Goal: Task Accomplishment & Management: Use online tool/utility

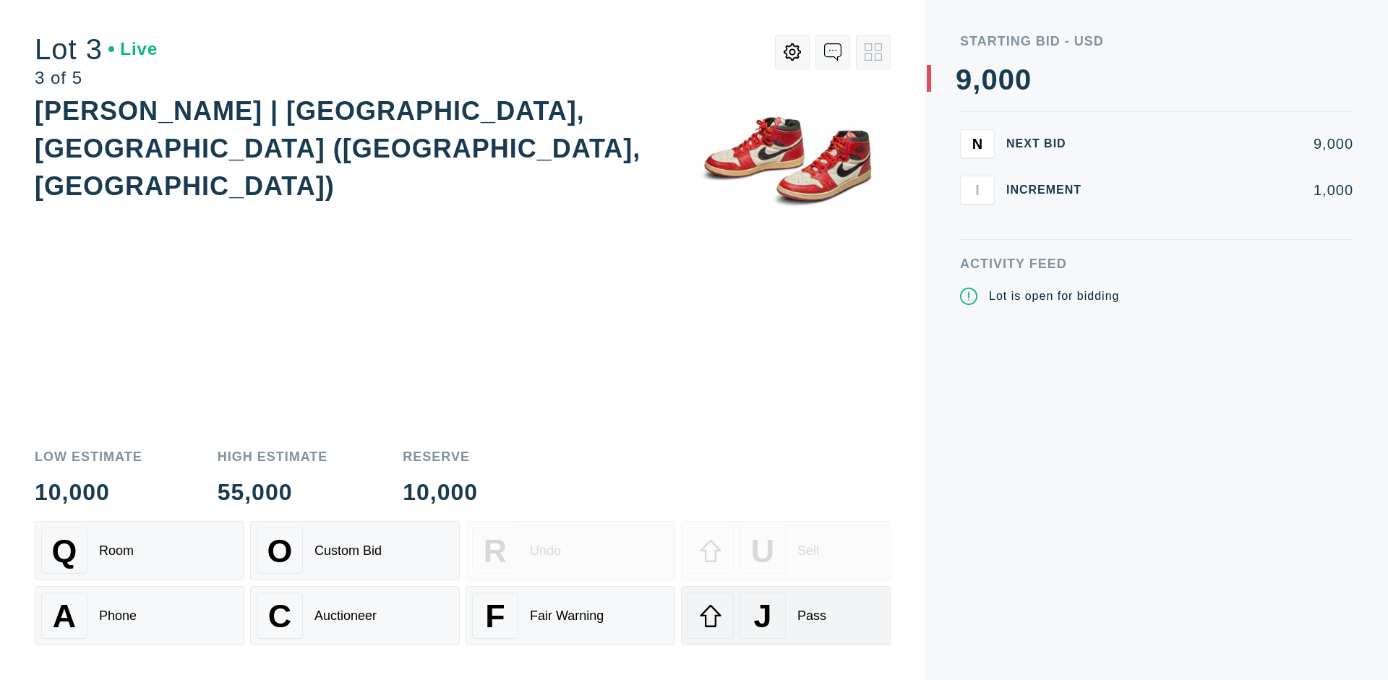
click at [786, 616] on div "J Pass" at bounding box center [786, 616] width 197 height 46
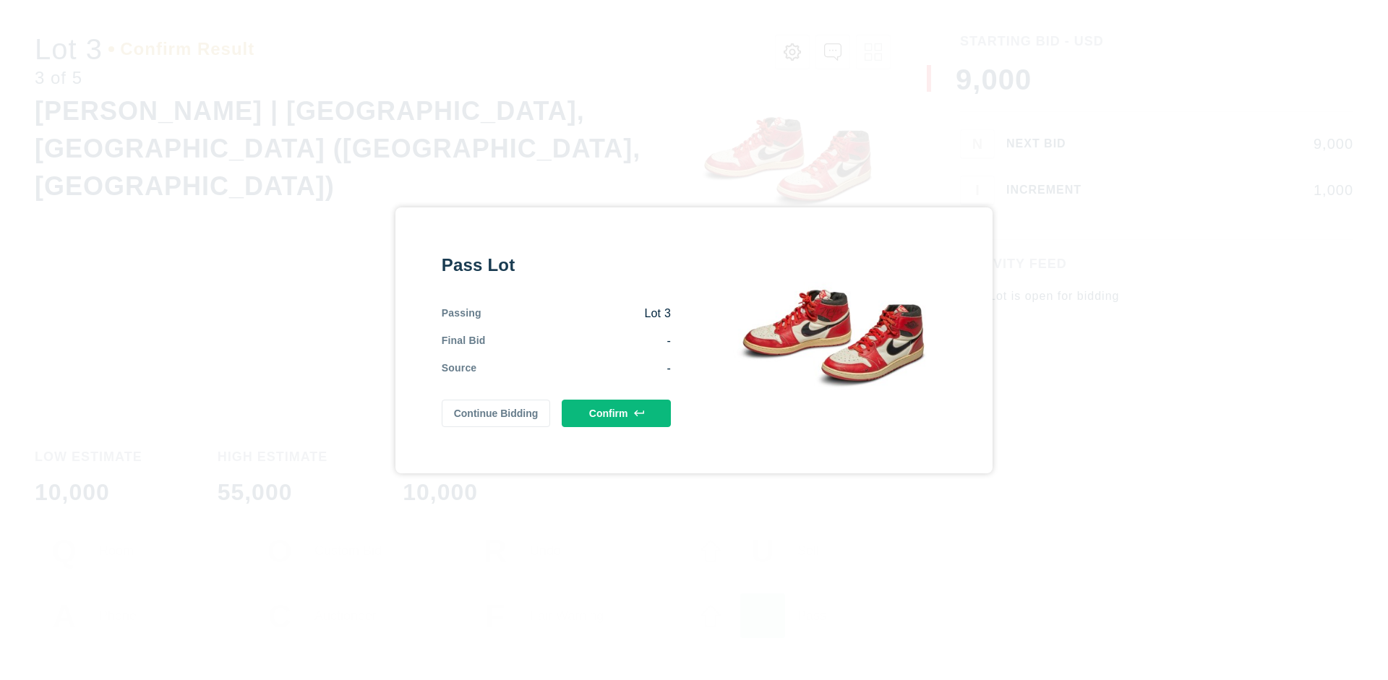
click at [617, 413] on button "Confirm" at bounding box center [616, 413] width 109 height 27
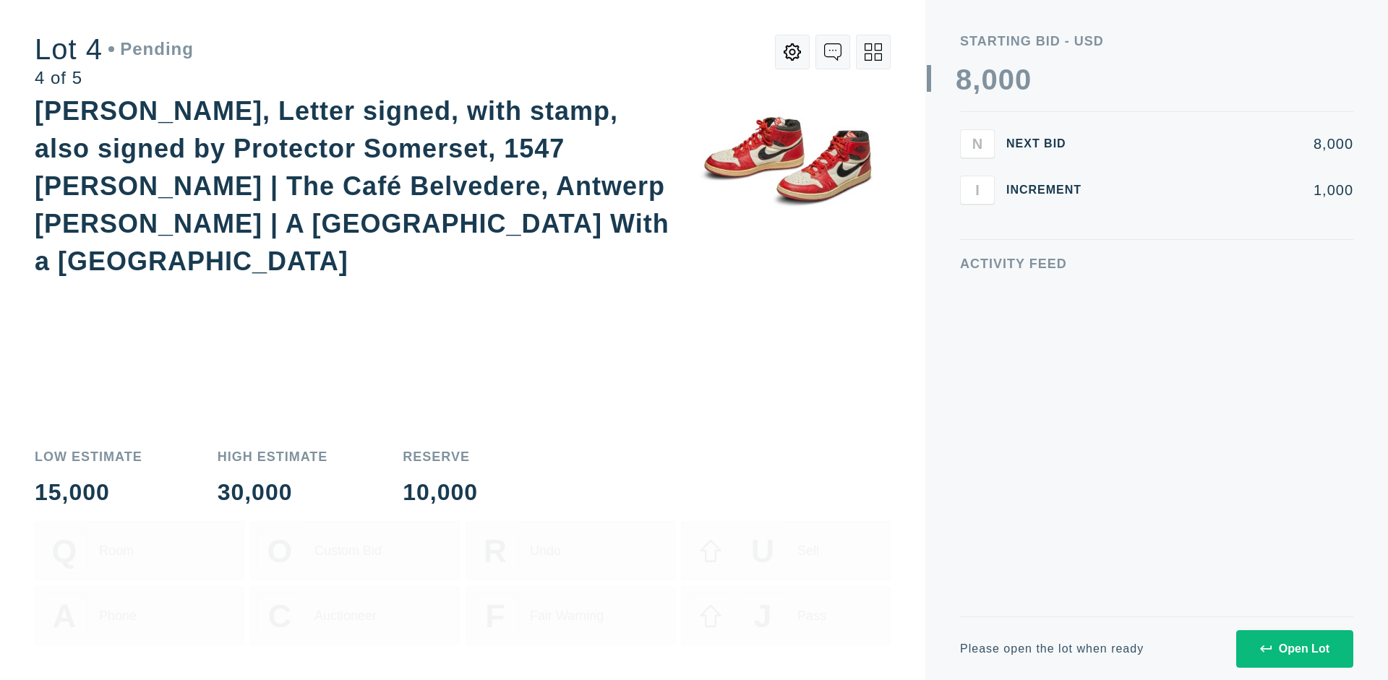
click at [873, 52] on icon at bounding box center [873, 51] width 17 height 17
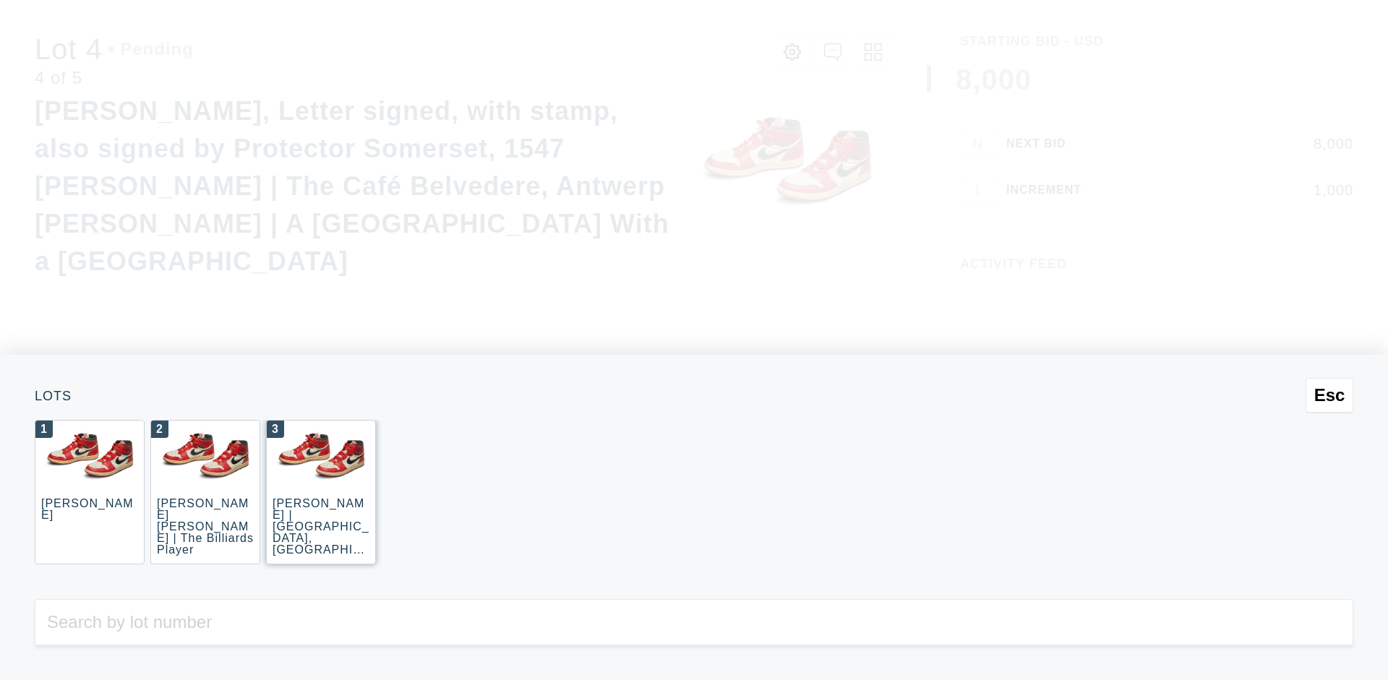
click at [321, 492] on div "3 [PERSON_NAME] | [GEOGRAPHIC_DATA], [GEOGRAPHIC_DATA] ([GEOGRAPHIC_DATA], [GEO…" at bounding box center [321, 492] width 110 height 145
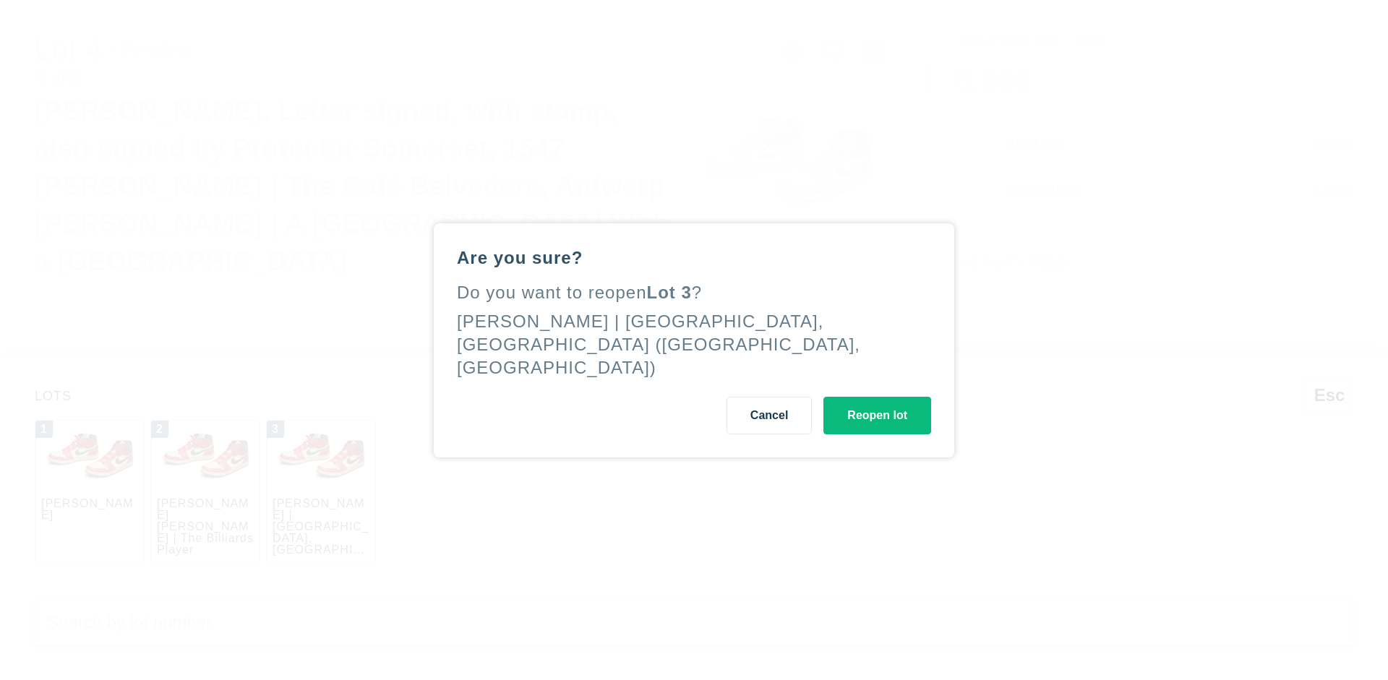
click at [877, 403] on button "Reopen lot" at bounding box center [877, 416] width 108 height 38
